Goal: Find specific fact: Find specific fact

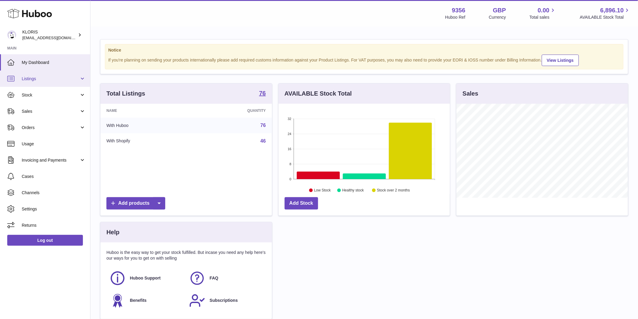
click at [53, 81] on span "Listings" at bounding box center [51, 79] width 58 height 6
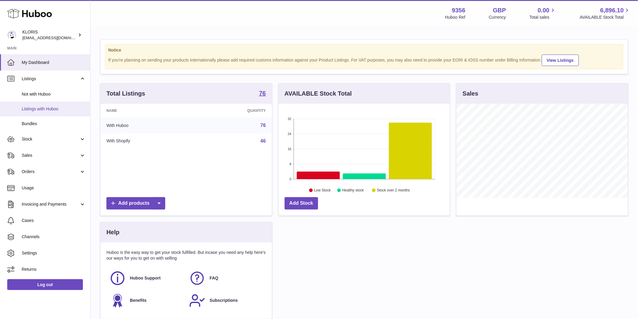
click at [47, 112] on link "Listings with Huboo" at bounding box center [45, 109] width 90 height 15
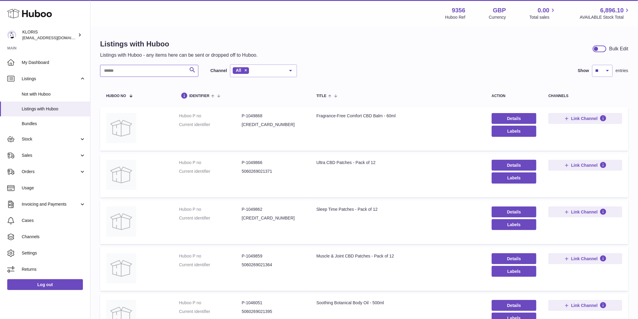
click at [164, 74] on input "text" at bounding box center [149, 71] width 98 height 12
type input "**********"
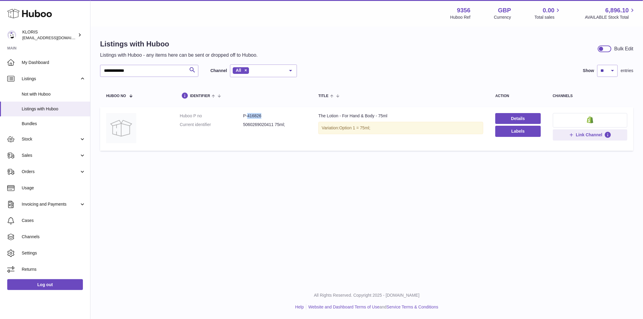
drag, startPoint x: 246, startPoint y: 117, endPoint x: 266, endPoint y: 117, distance: 20.8
click at [266, 117] on dd "P-416826" at bounding box center [274, 116] width 63 height 6
copy dd "416826"
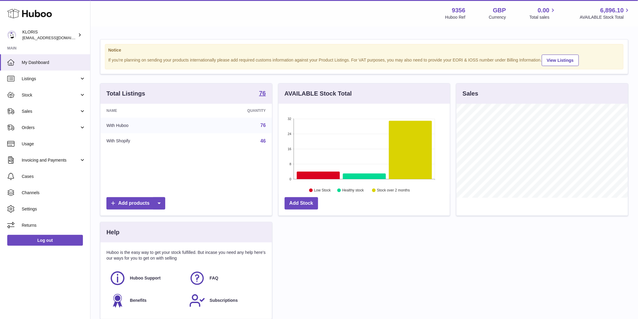
scroll to position [94, 171]
click at [36, 79] on span "Listings" at bounding box center [51, 79] width 58 height 6
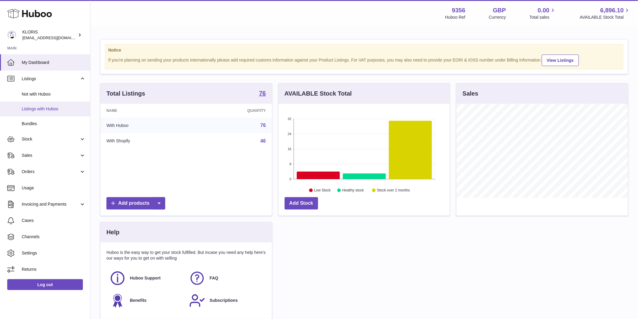
click at [50, 110] on span "Listings with Huboo" at bounding box center [54, 109] width 64 height 6
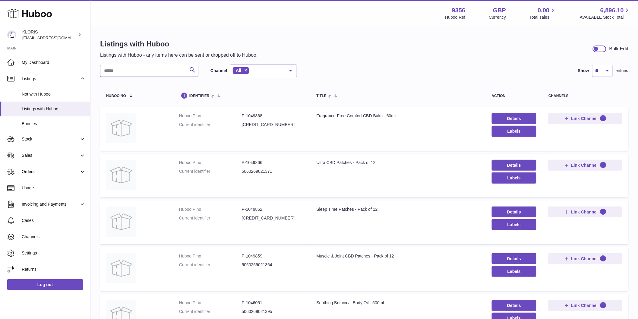
click at [167, 65] on input "text" at bounding box center [149, 71] width 98 height 12
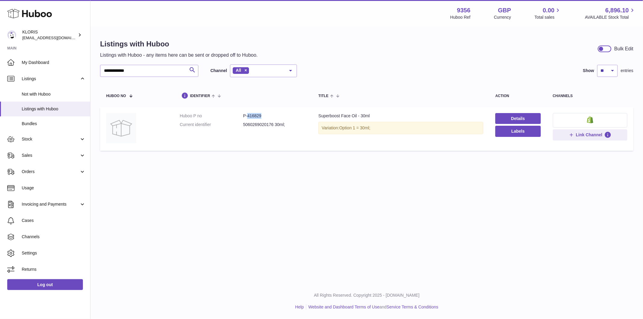
drag, startPoint x: 247, startPoint y: 116, endPoint x: 269, endPoint y: 116, distance: 21.1
click at [269, 116] on dd "P-416829" at bounding box center [274, 116] width 63 height 6
copy dd "416829"
click at [170, 70] on input "**********" at bounding box center [149, 71] width 98 height 12
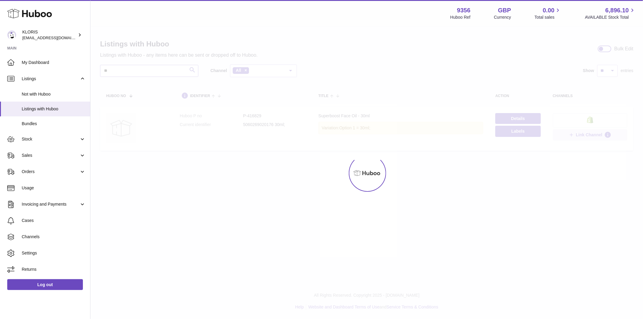
type input "*"
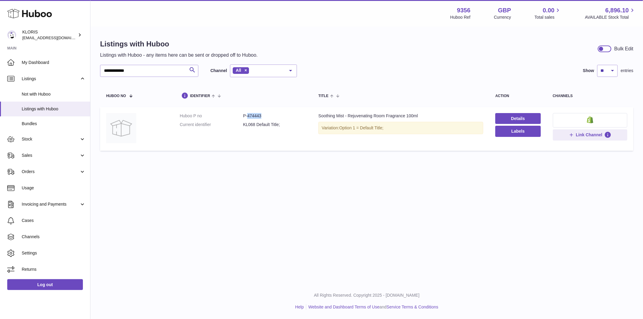
drag, startPoint x: 248, startPoint y: 117, endPoint x: 271, endPoint y: 116, distance: 23.5
click at [271, 116] on dd "P-474443" at bounding box center [274, 116] width 63 height 6
copy dd "474443"
click at [158, 70] on input "**********" at bounding box center [149, 71] width 98 height 12
type input "*"
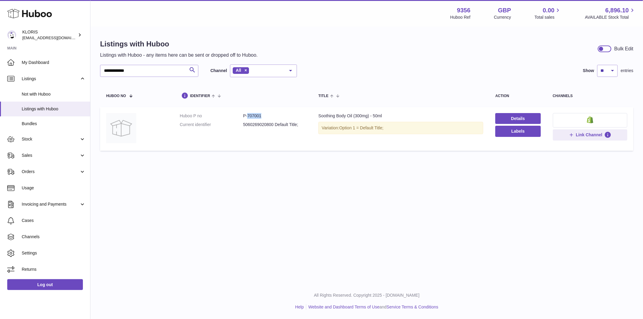
drag, startPoint x: 247, startPoint y: 116, endPoint x: 272, endPoint y: 115, distance: 24.4
click at [272, 115] on dd "P-707001" at bounding box center [274, 116] width 63 height 6
copy dd "707001"
click at [152, 74] on input "**********" at bounding box center [149, 71] width 98 height 12
type input "*"
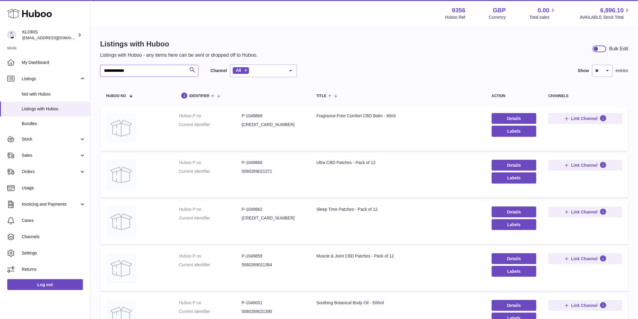
type input "**********"
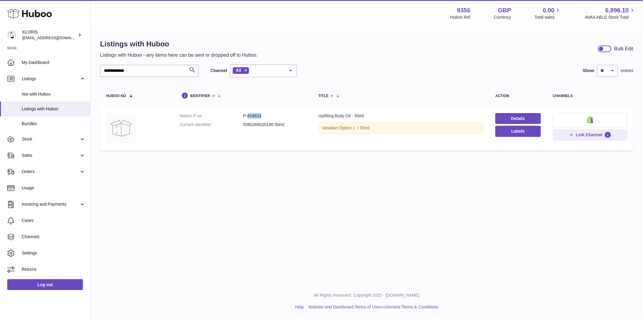
drag, startPoint x: 246, startPoint y: 115, endPoint x: 273, endPoint y: 113, distance: 26.9
click at [273, 113] on dd "P-416824" at bounding box center [274, 116] width 63 height 6
copy dd "416824"
